Goal: Use online tool/utility: Use online tool/utility

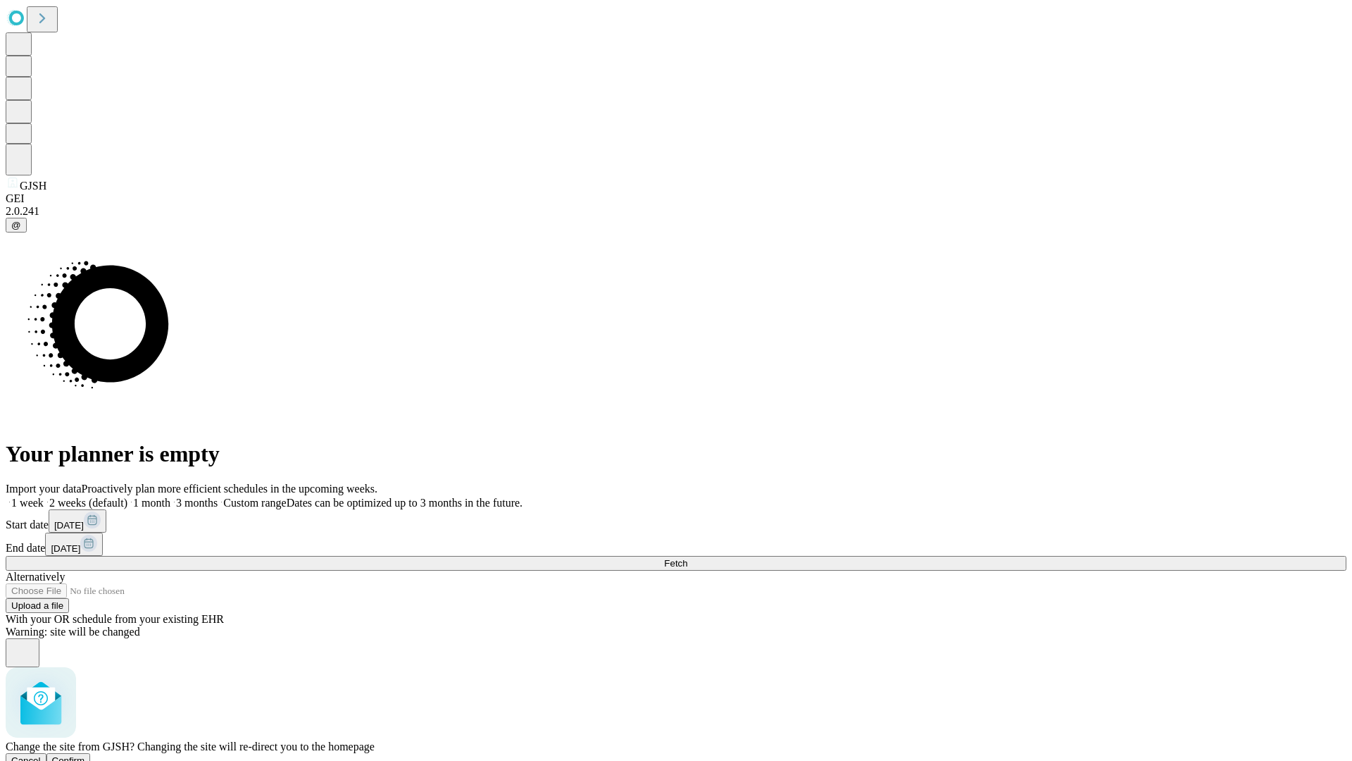
click at [85, 755] on span "Confirm" at bounding box center [68, 760] width 33 height 11
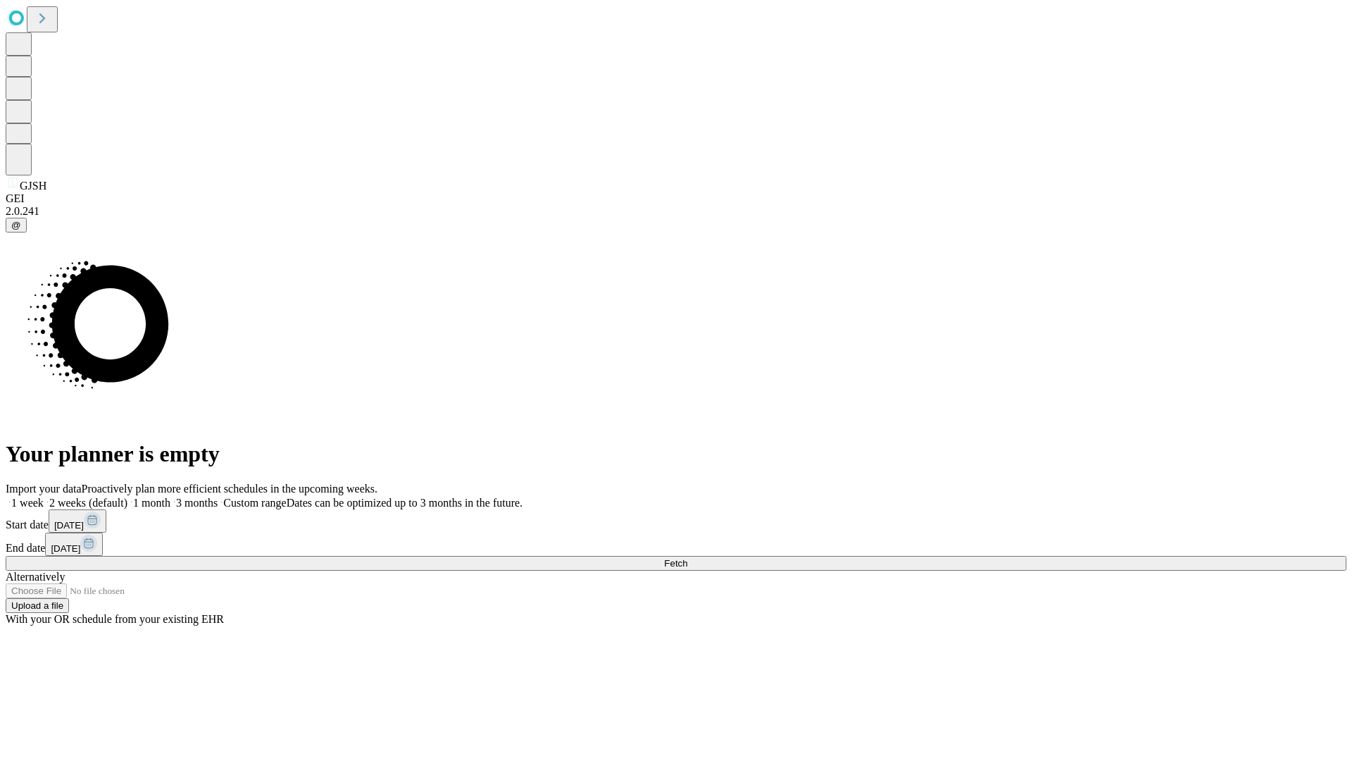
click at [170, 496] on label "1 month" at bounding box center [148, 502] width 43 height 12
click at [687, 558] on span "Fetch" at bounding box center [675, 563] width 23 height 11
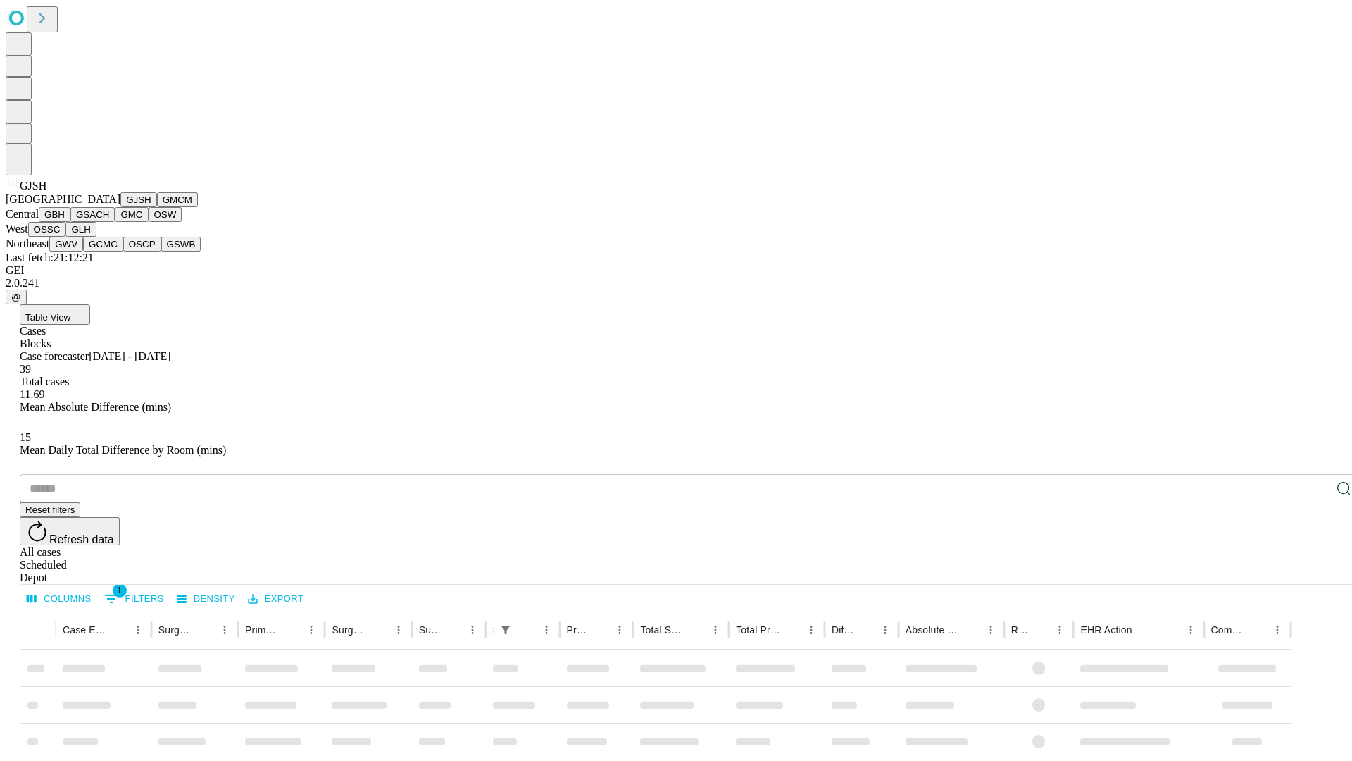
click at [157, 207] on button "GMCM" at bounding box center [177, 199] width 41 height 15
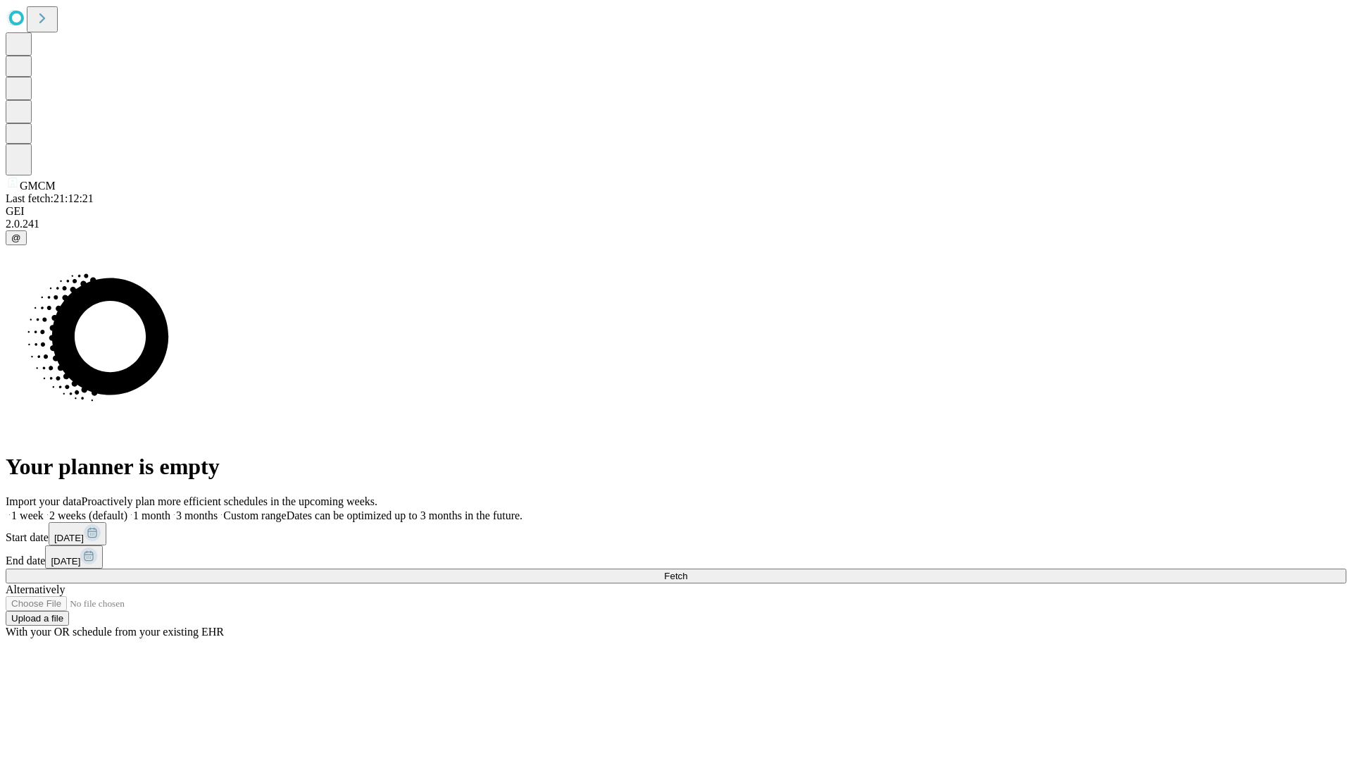
click at [687, 570] on span "Fetch" at bounding box center [675, 575] width 23 height 11
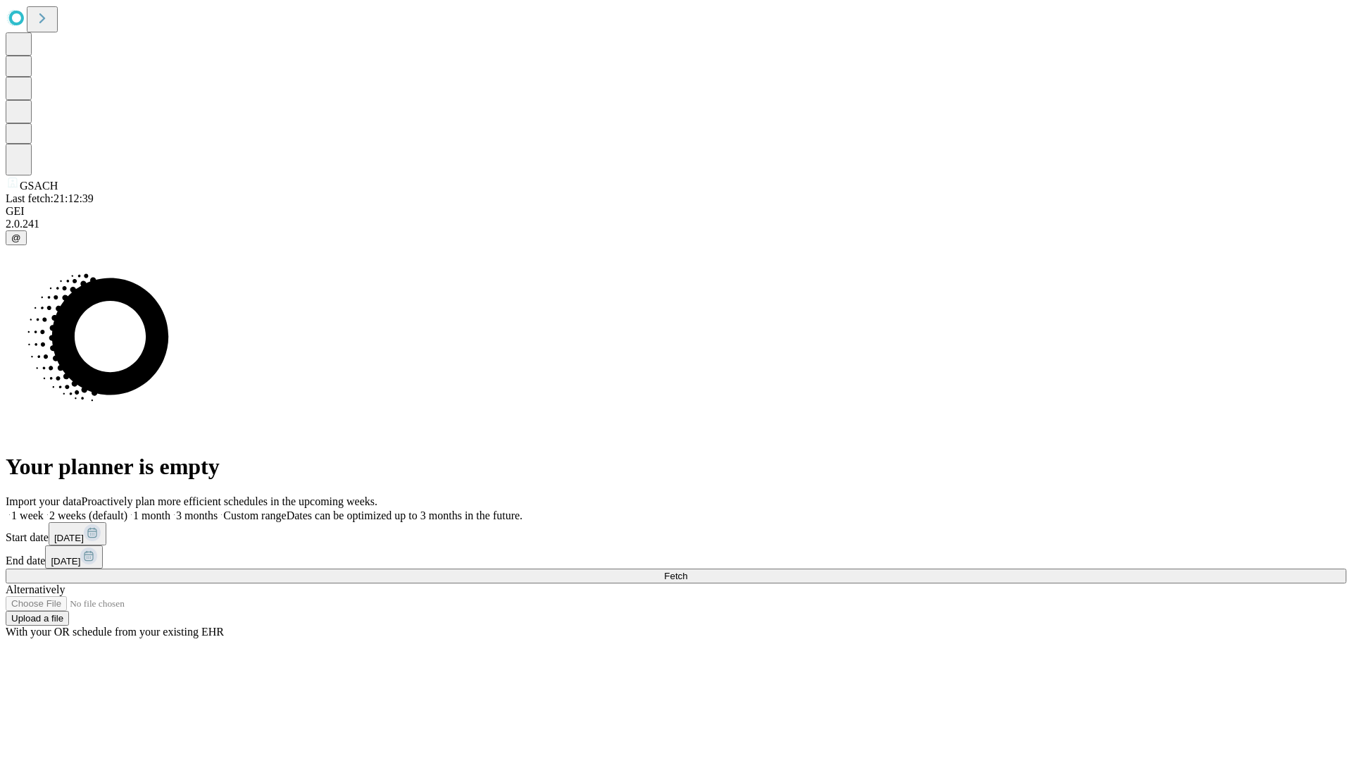
click at [170, 509] on label "1 month" at bounding box center [148, 515] width 43 height 12
click at [687, 570] on span "Fetch" at bounding box center [675, 575] width 23 height 11
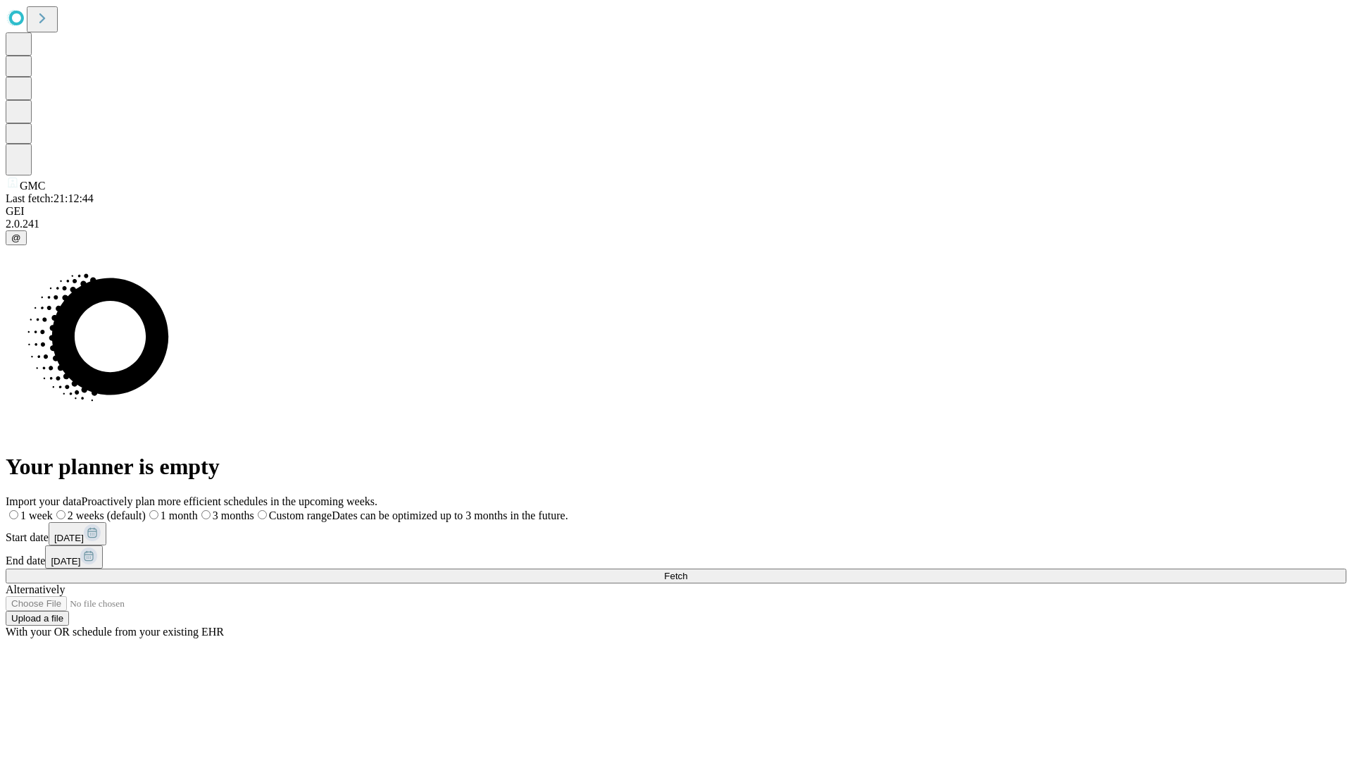
click at [198, 509] on label "1 month" at bounding box center [172, 515] width 52 height 12
click at [687, 570] on span "Fetch" at bounding box center [675, 575] width 23 height 11
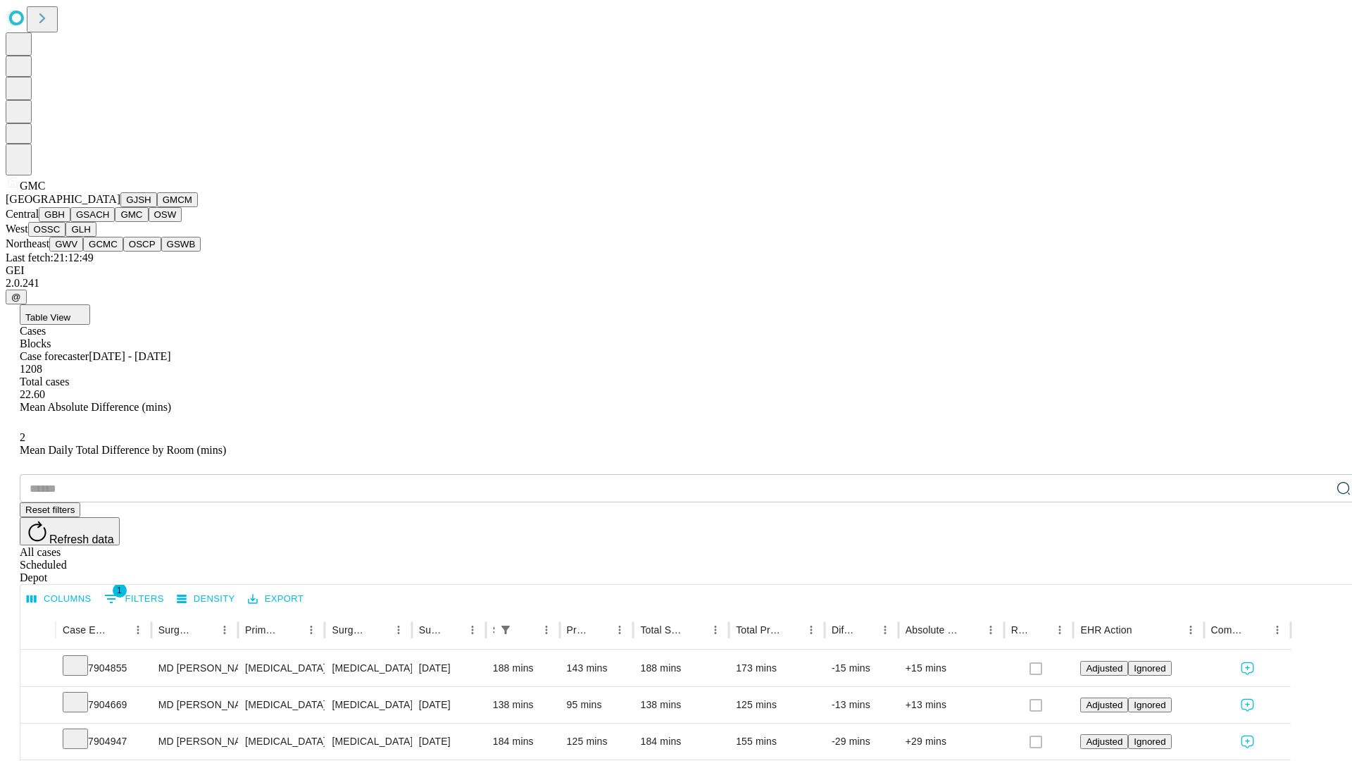
click at [149, 222] on button "OSW" at bounding box center [166, 214] width 34 height 15
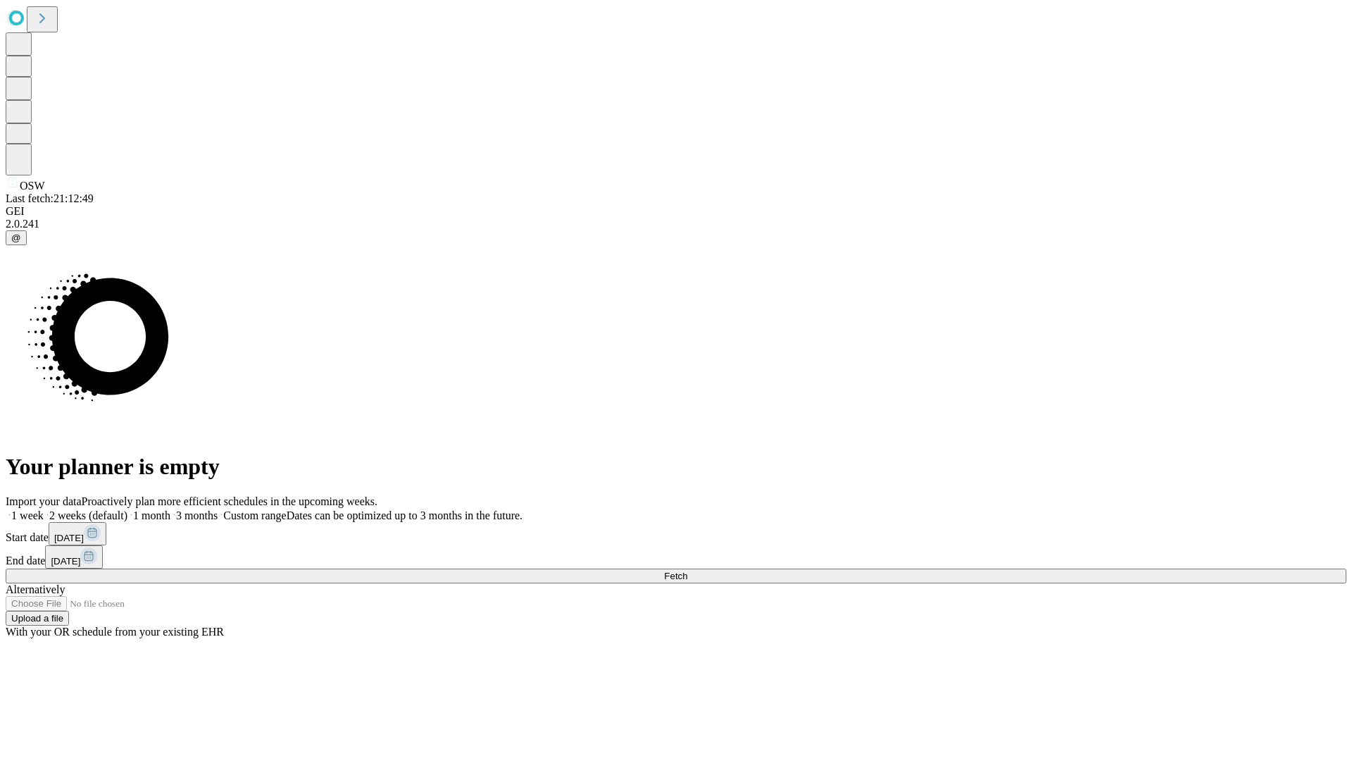
click at [170, 509] on label "1 month" at bounding box center [148, 515] width 43 height 12
click at [687, 570] on span "Fetch" at bounding box center [675, 575] width 23 height 11
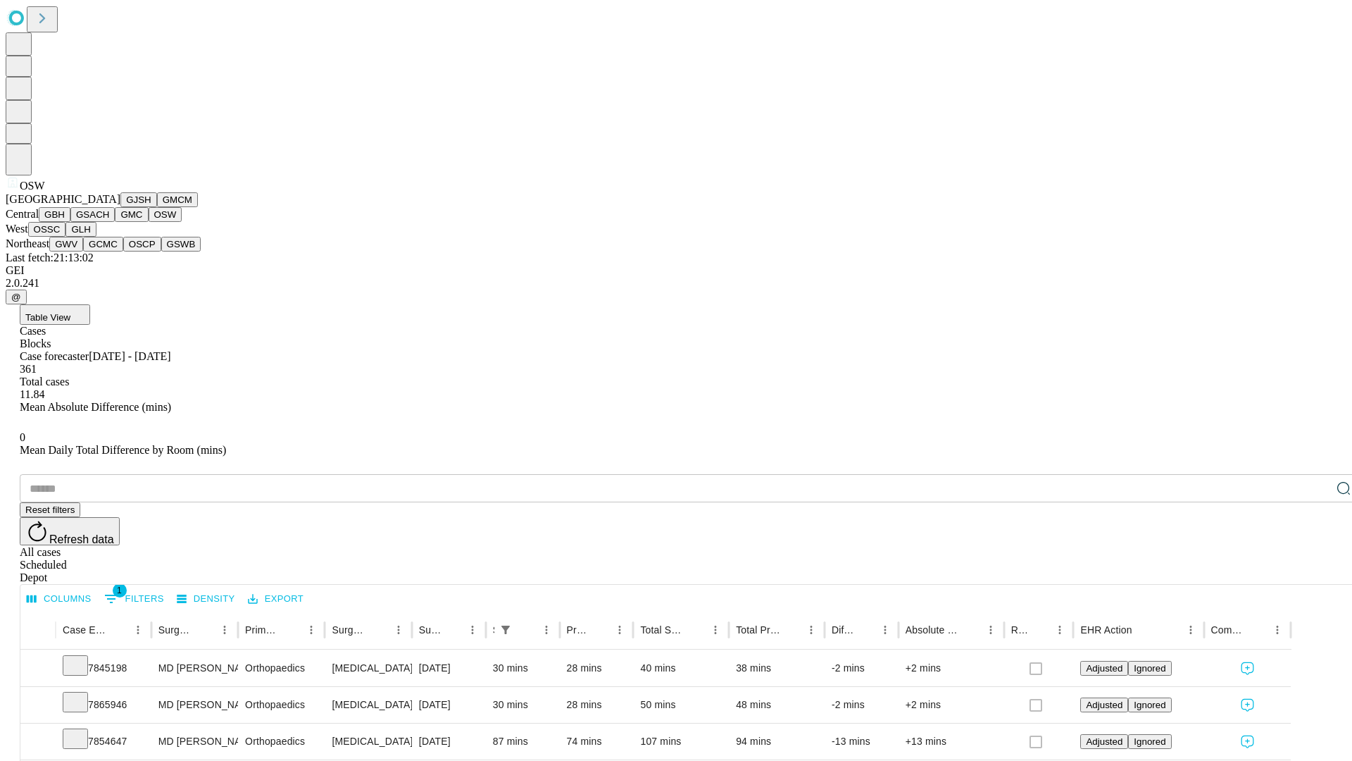
click at [66, 237] on button "OSSC" at bounding box center [47, 229] width 38 height 15
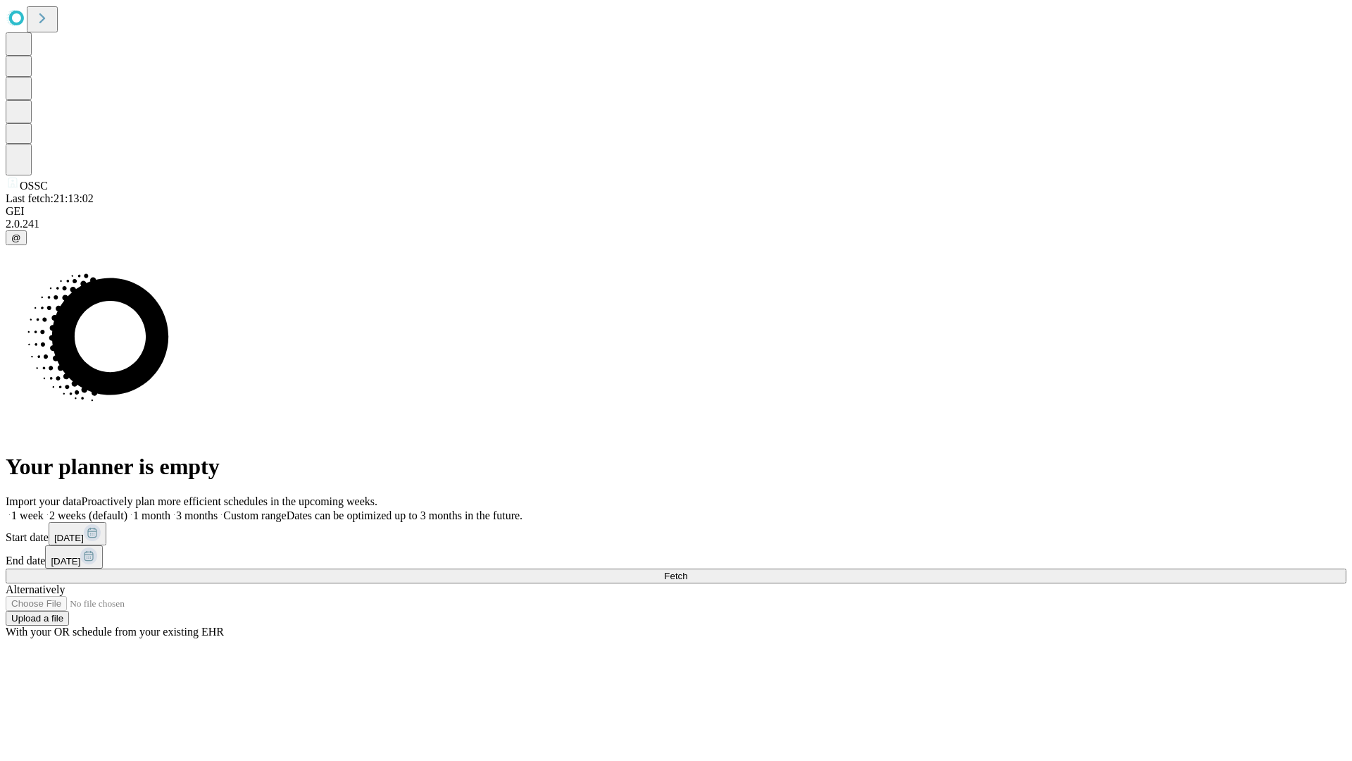
click at [170, 509] on label "1 month" at bounding box center [148, 515] width 43 height 12
click at [687, 570] on span "Fetch" at bounding box center [675, 575] width 23 height 11
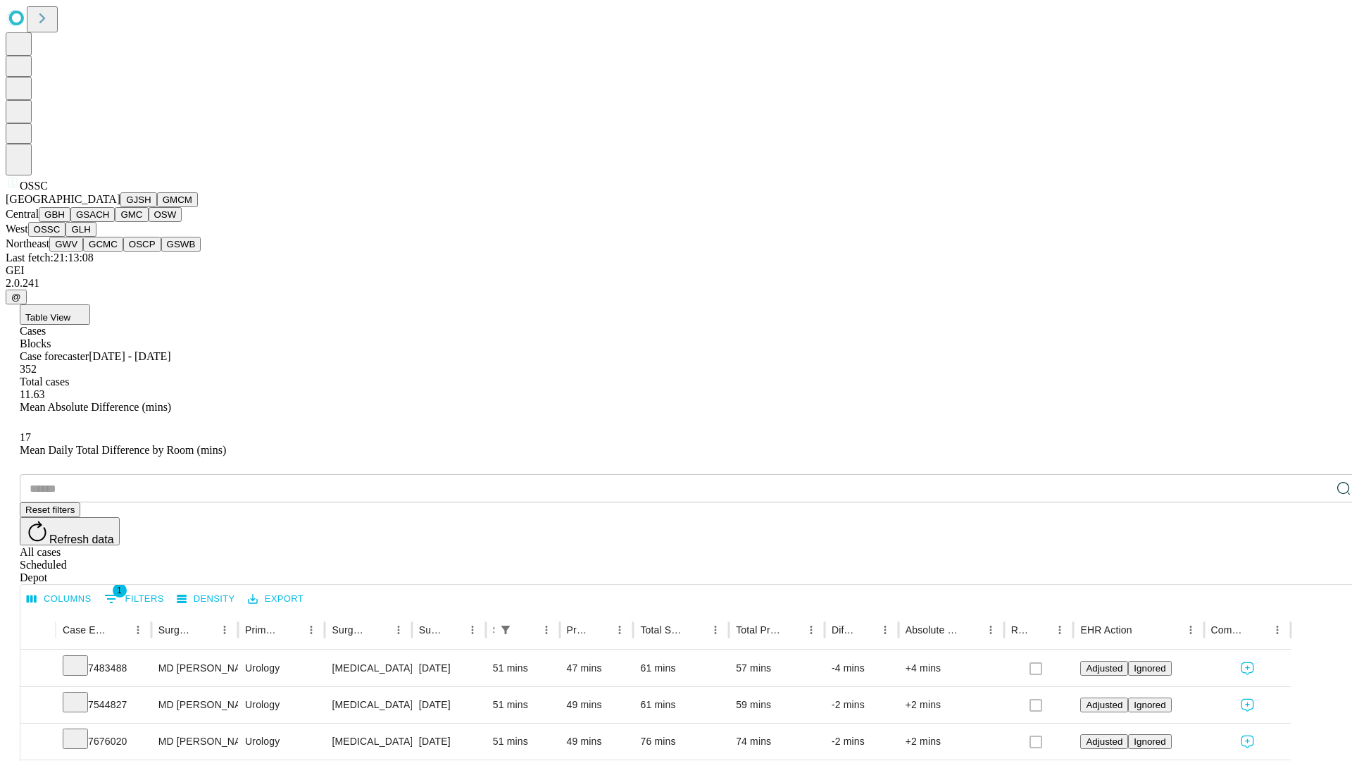
click at [96, 237] on button "GLH" at bounding box center [80, 229] width 30 height 15
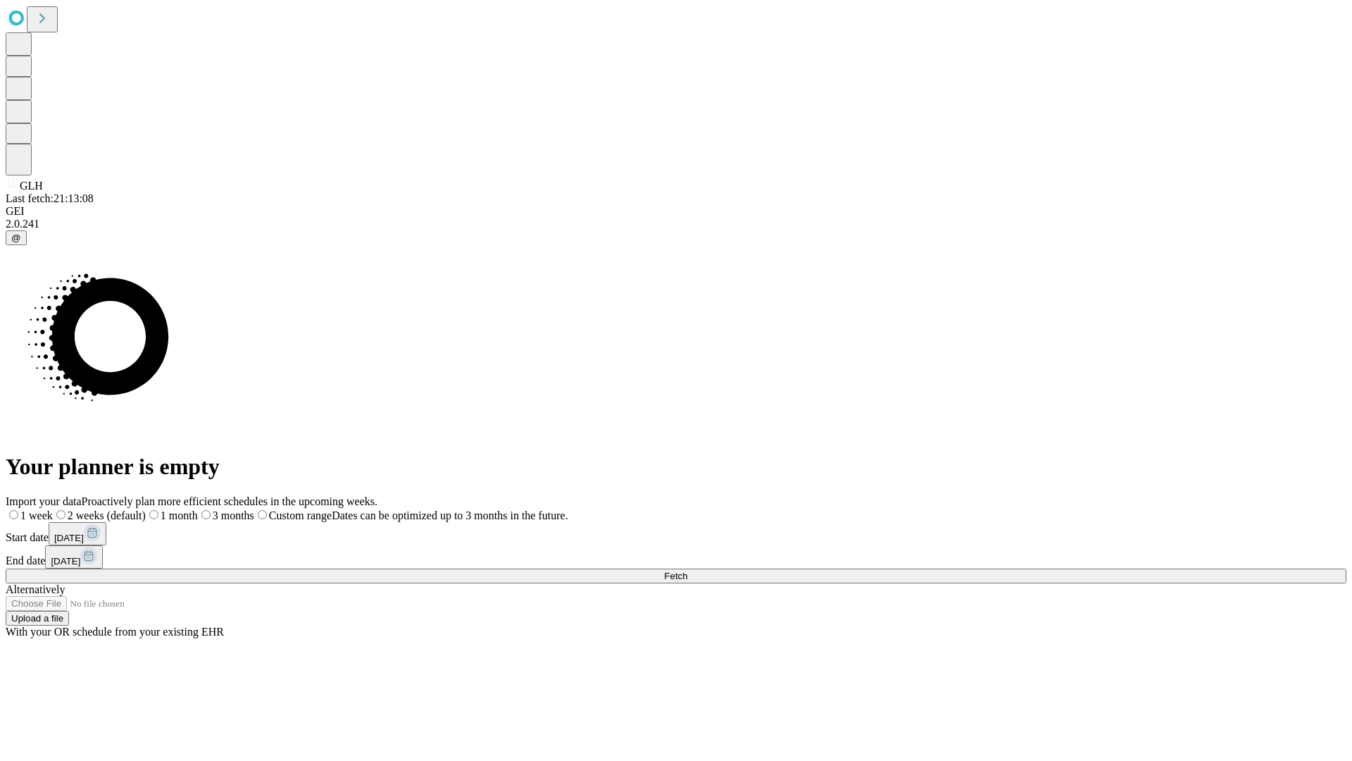
click at [198, 509] on label "1 month" at bounding box center [172, 515] width 52 height 12
click at [687, 570] on span "Fetch" at bounding box center [675, 575] width 23 height 11
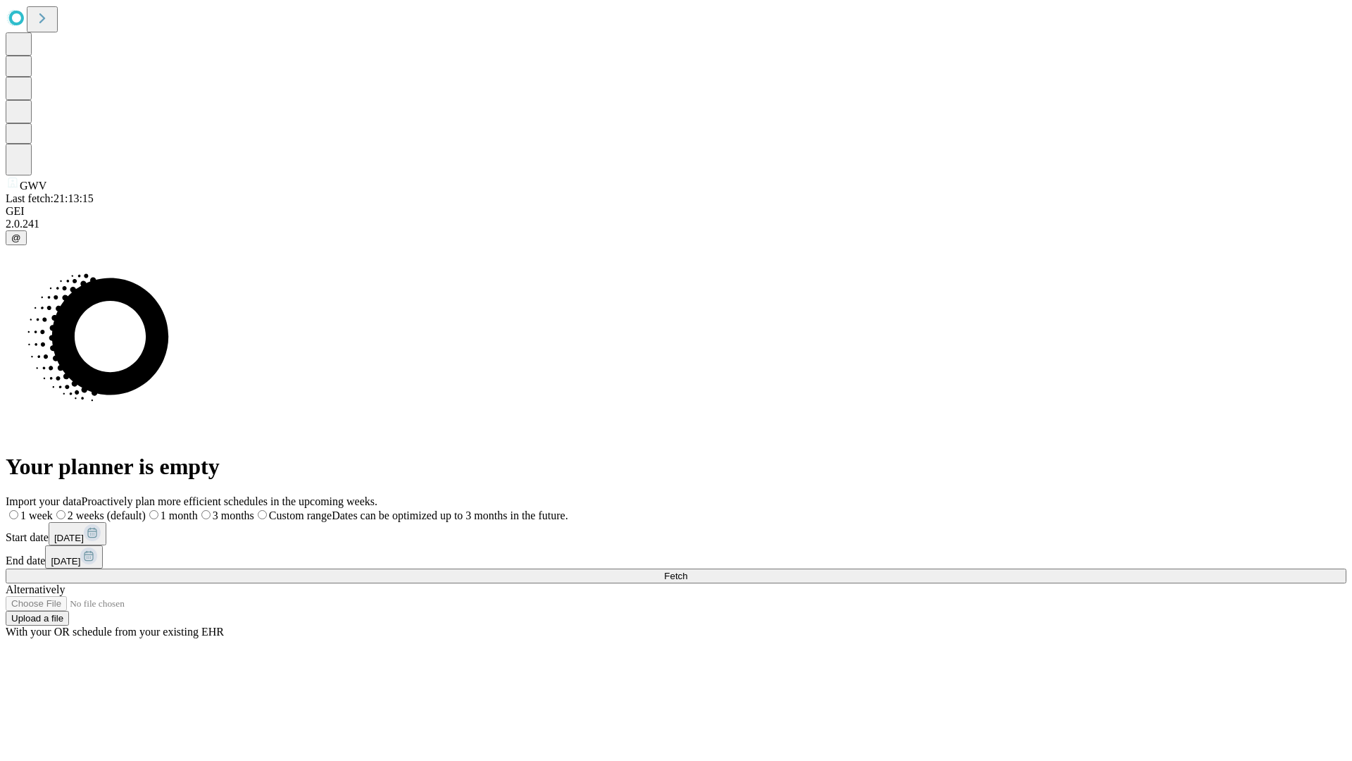
click at [198, 509] on label "1 month" at bounding box center [172, 515] width 52 height 12
click at [687, 570] on span "Fetch" at bounding box center [675, 575] width 23 height 11
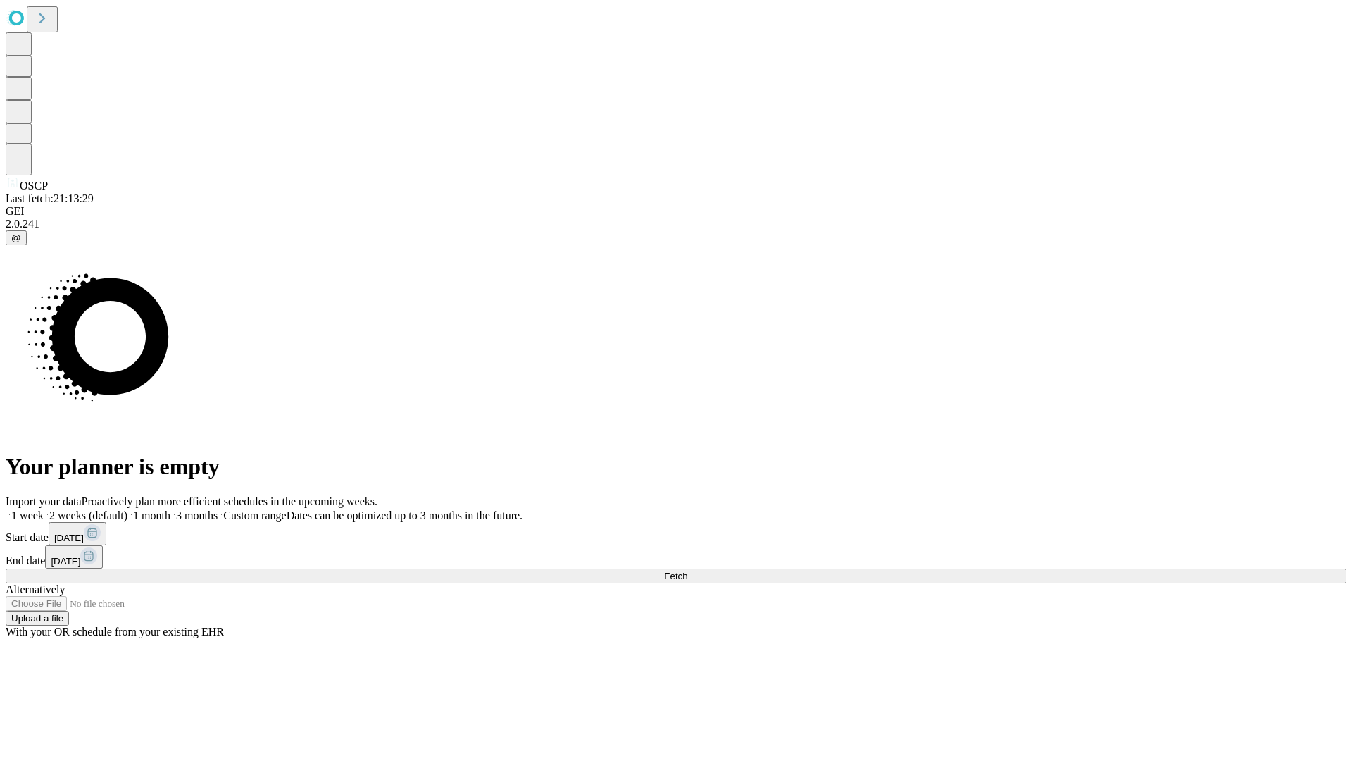
click at [170, 509] on label "1 month" at bounding box center [148, 515] width 43 height 12
click at [687, 570] on span "Fetch" at bounding box center [675, 575] width 23 height 11
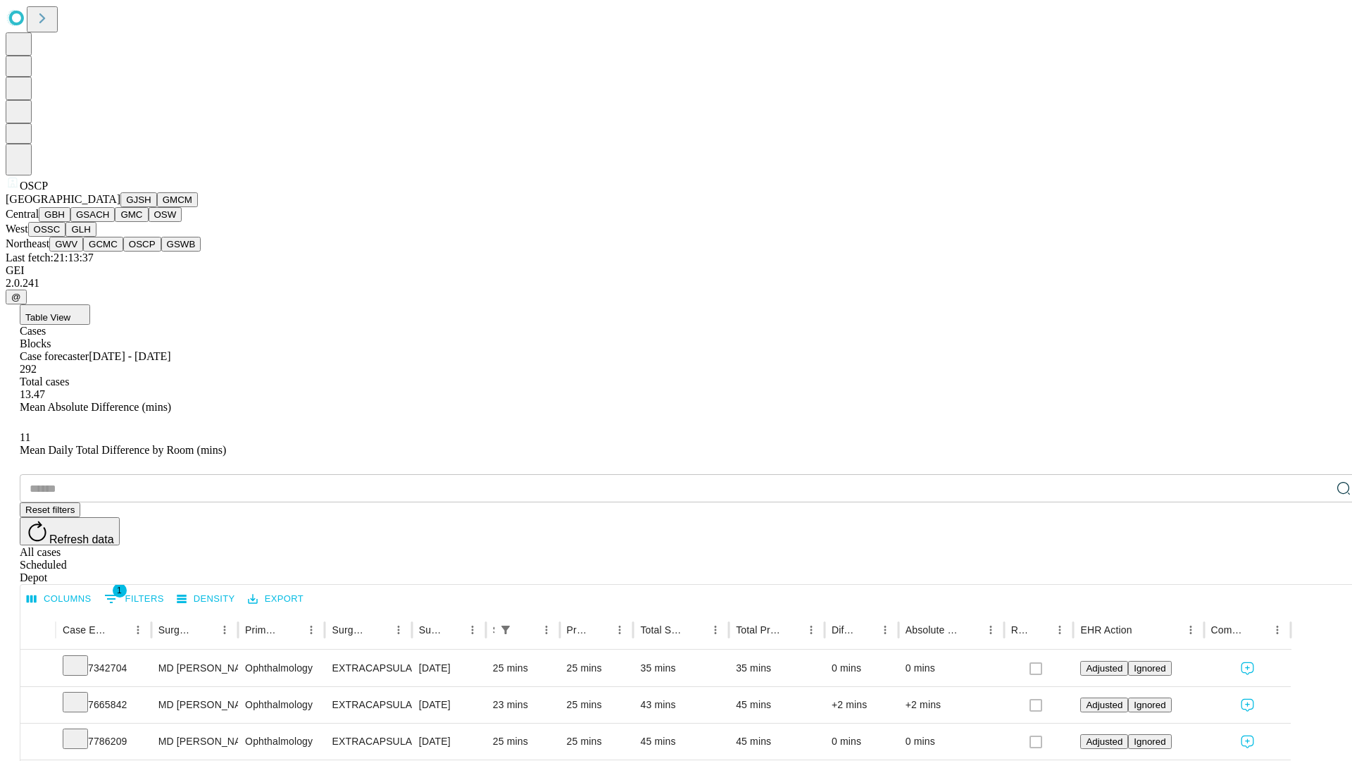
click at [161, 251] on button "GSWB" at bounding box center [181, 244] width 40 height 15
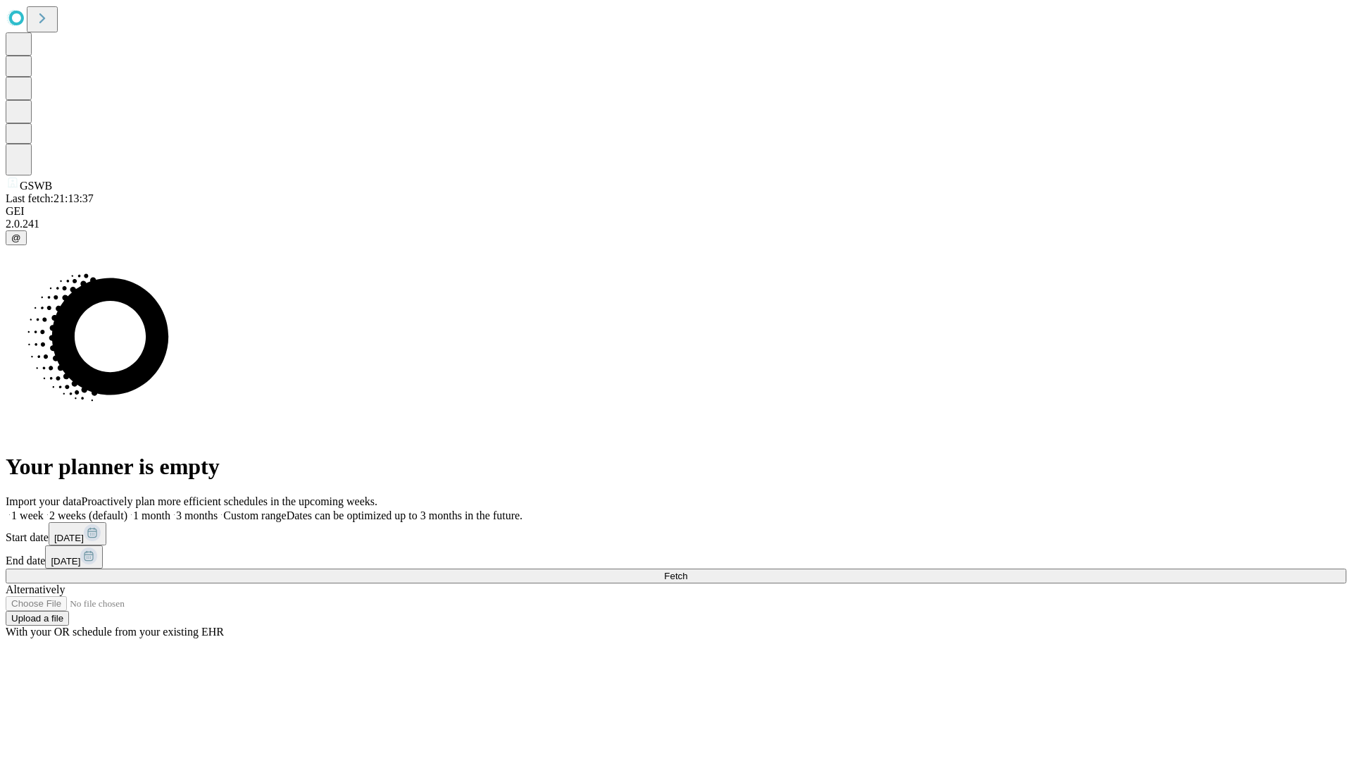
click at [170, 509] on label "1 month" at bounding box center [148, 515] width 43 height 12
click at [687, 570] on span "Fetch" at bounding box center [675, 575] width 23 height 11
